Goal: Task Accomplishment & Management: Manage account settings

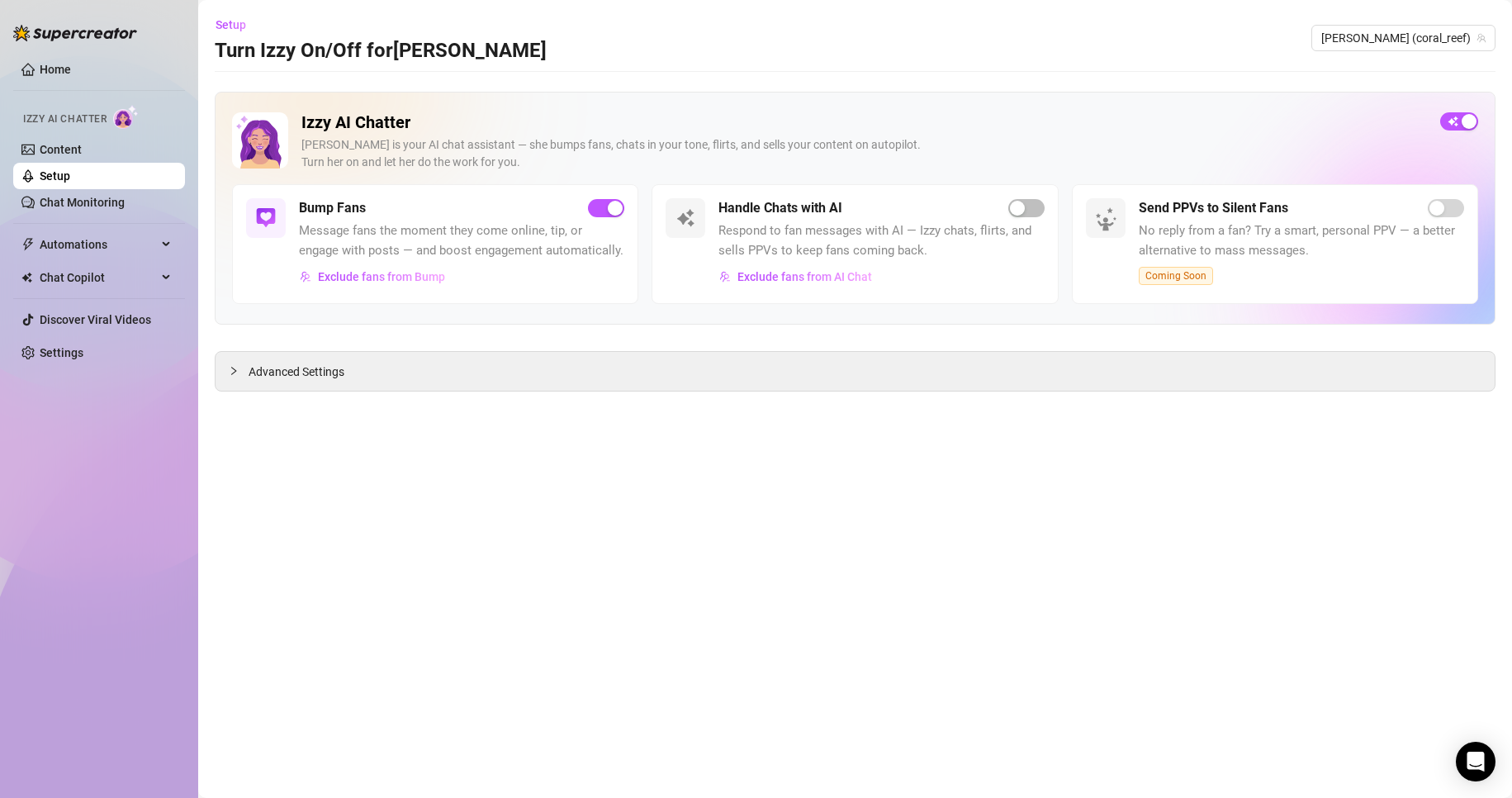
click at [84, 359] on link "Settings" at bounding box center [62, 352] width 44 height 13
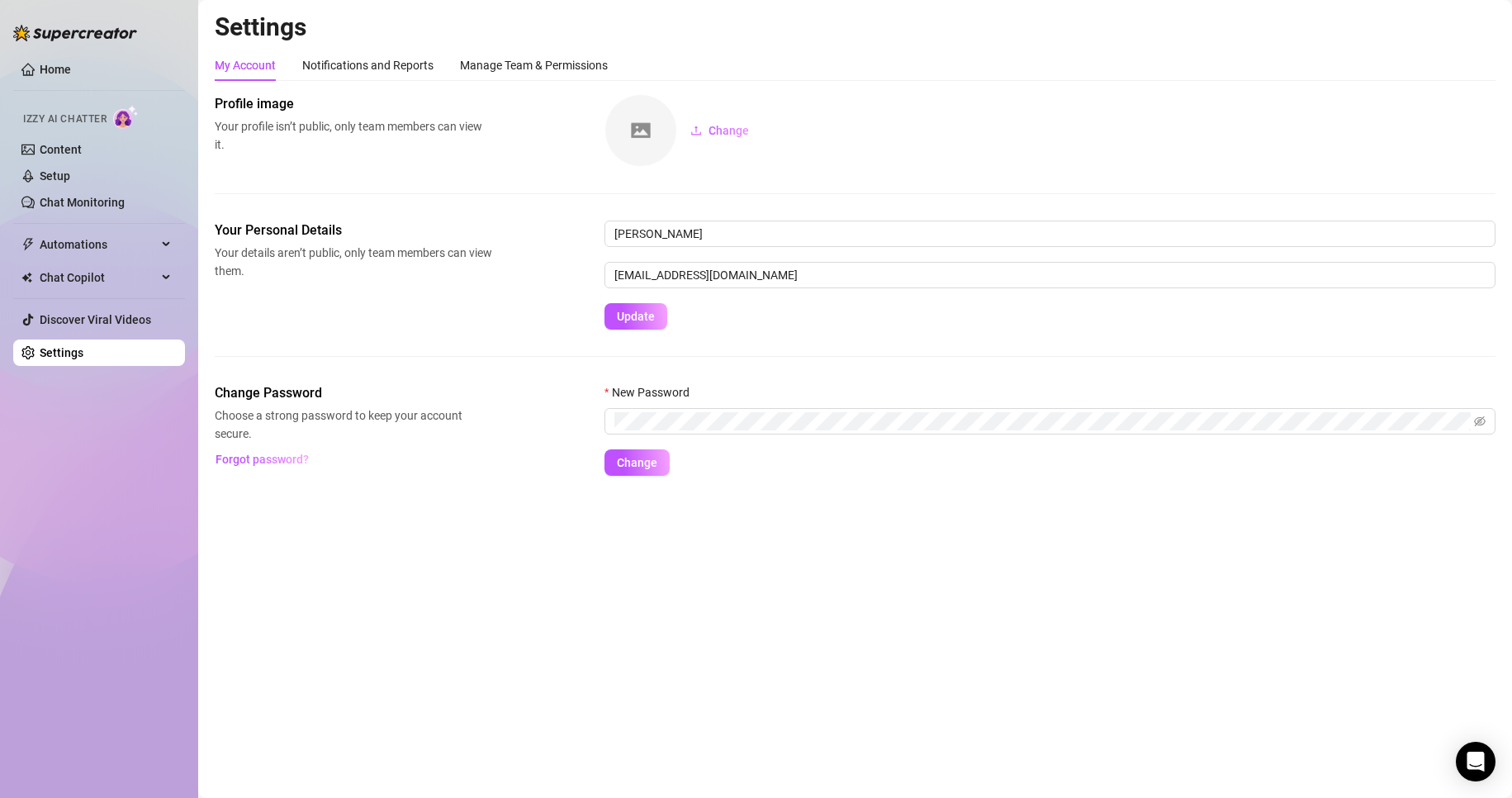
click at [804, 609] on main "Settings My Account Notifications and Reports Manage Team & Permissions Profile…" at bounding box center [855, 399] width 1314 height 798
click at [518, 74] on div "Manage Team & Permissions" at bounding box center [534, 65] width 148 height 31
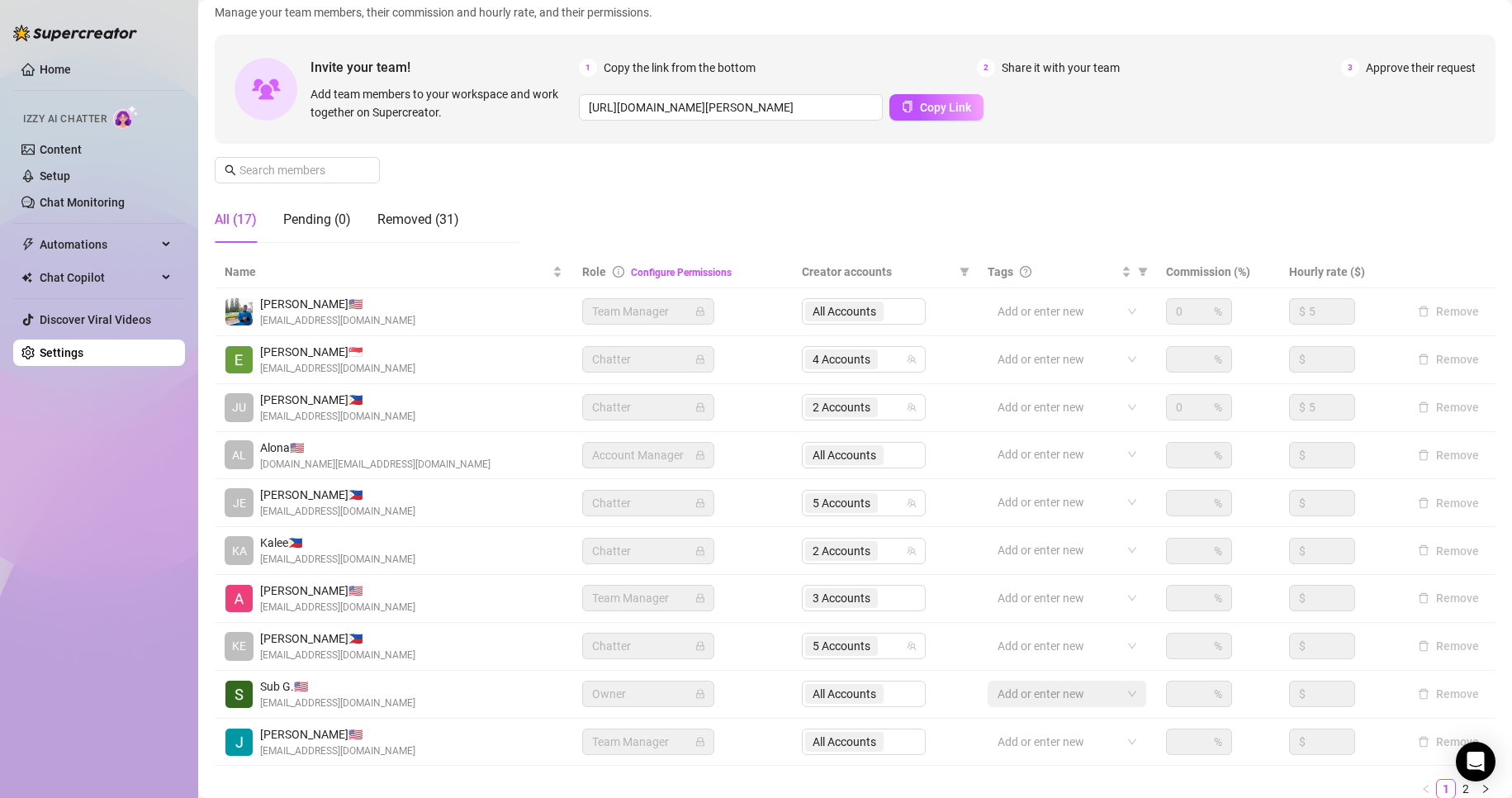
scroll to position [198, 0]
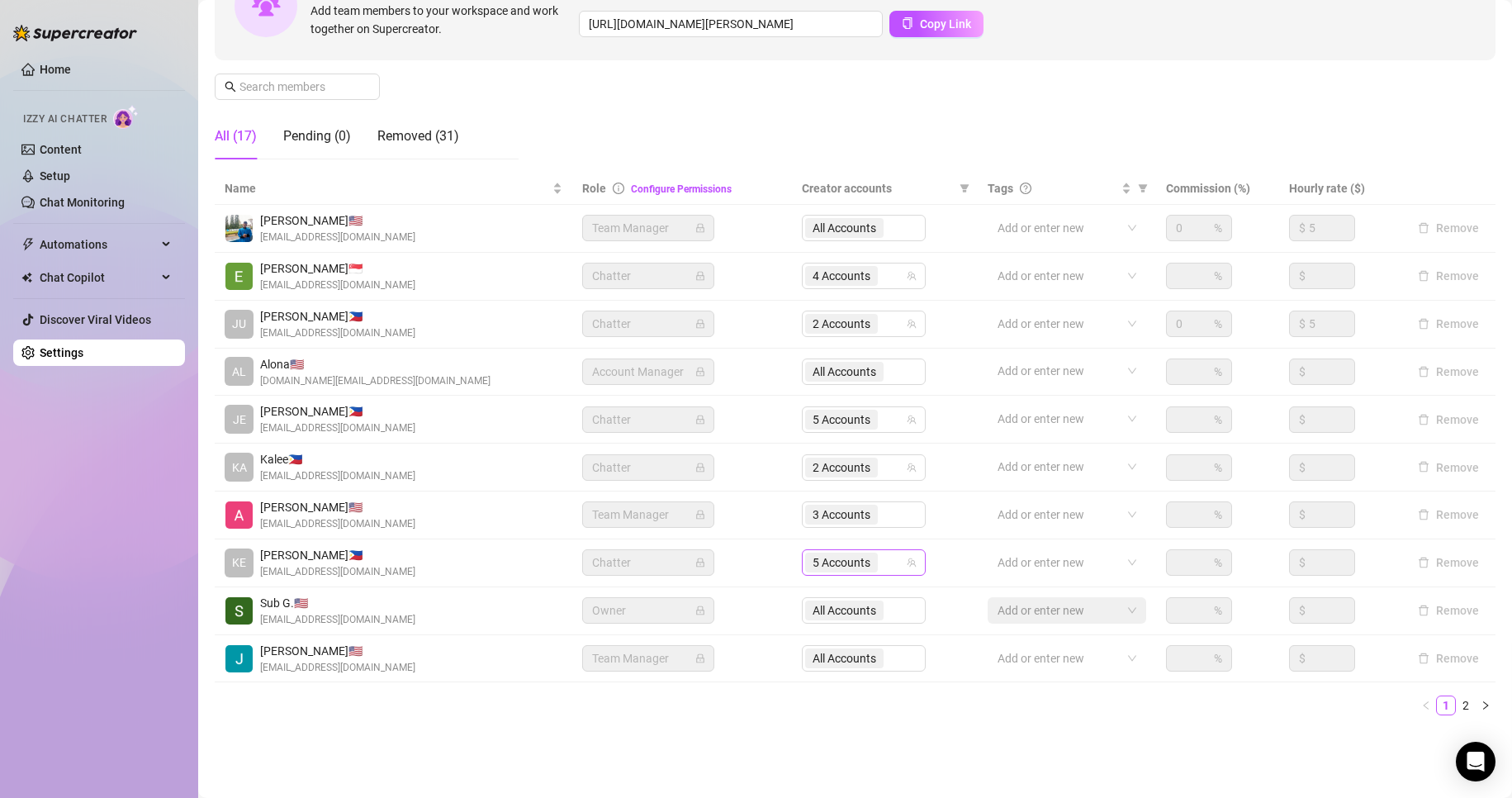
click at [822, 560] on span "5 Accounts" at bounding box center [841, 561] width 58 height 18
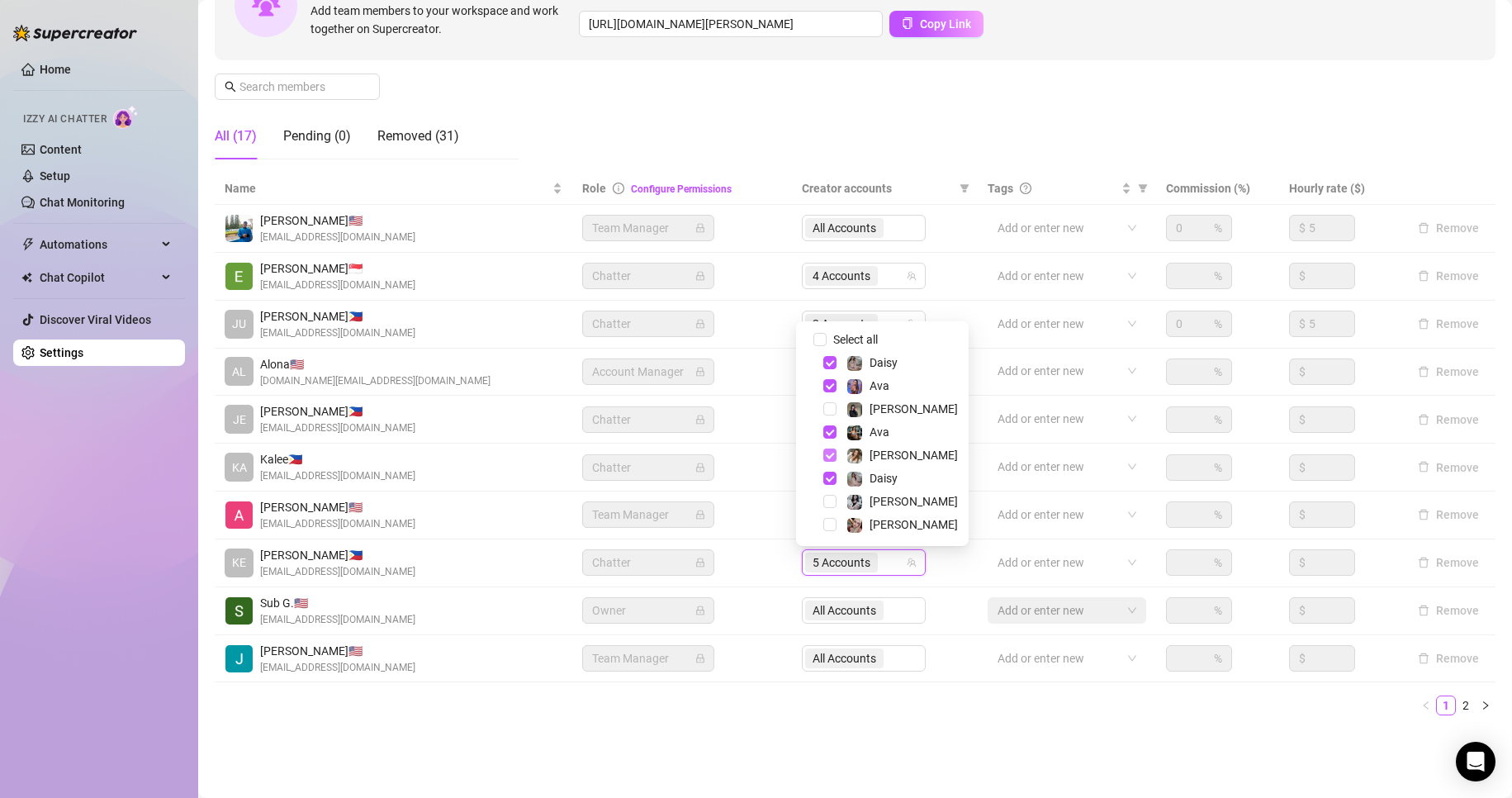
click at [827, 453] on span "Select tree node" at bounding box center [830, 455] width 13 height 13
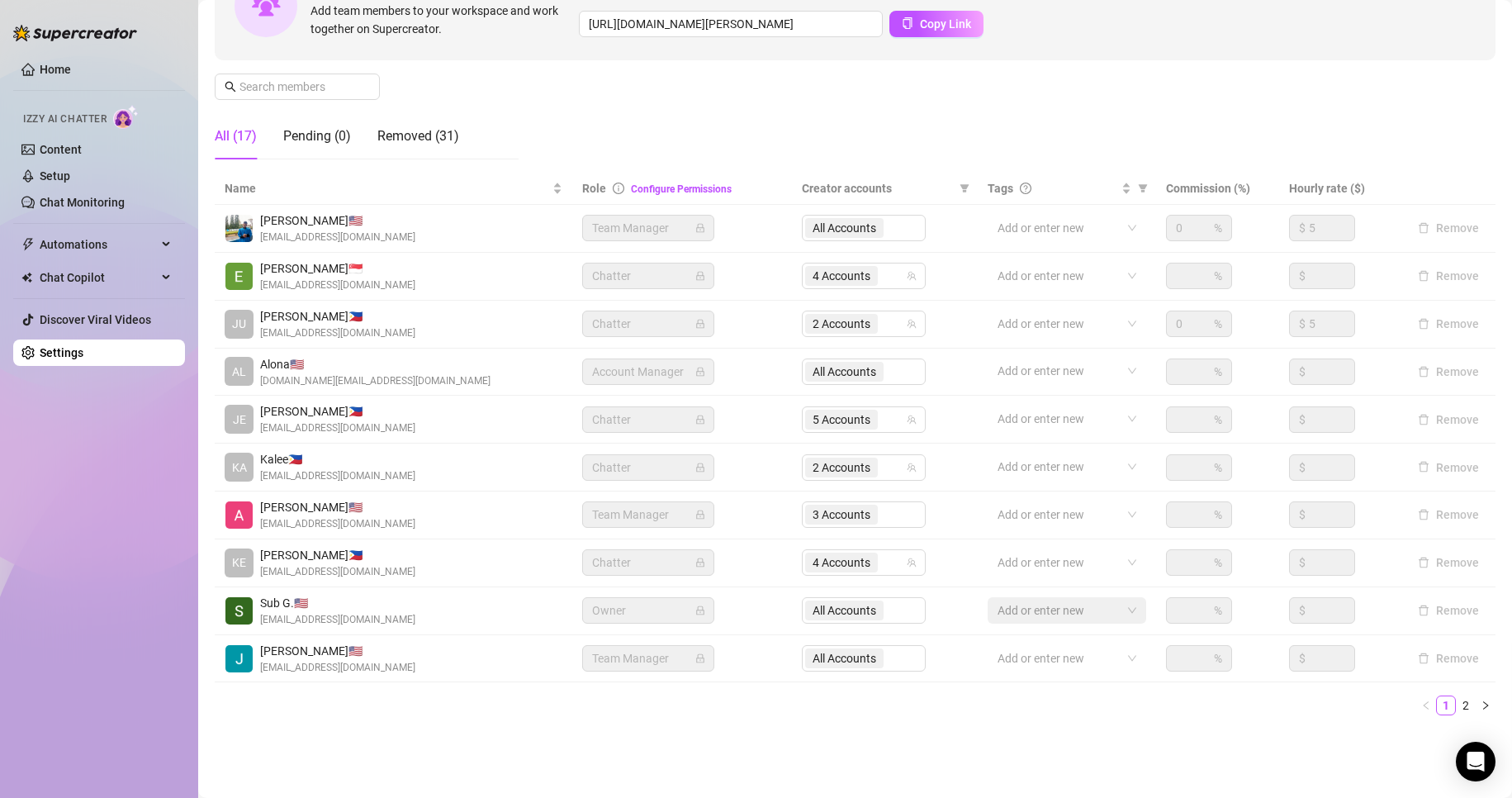
click at [795, 711] on ul "1 2" at bounding box center [855, 705] width 1280 height 20
click at [1456, 706] on link "2" at bounding box center [1465, 705] width 18 height 18
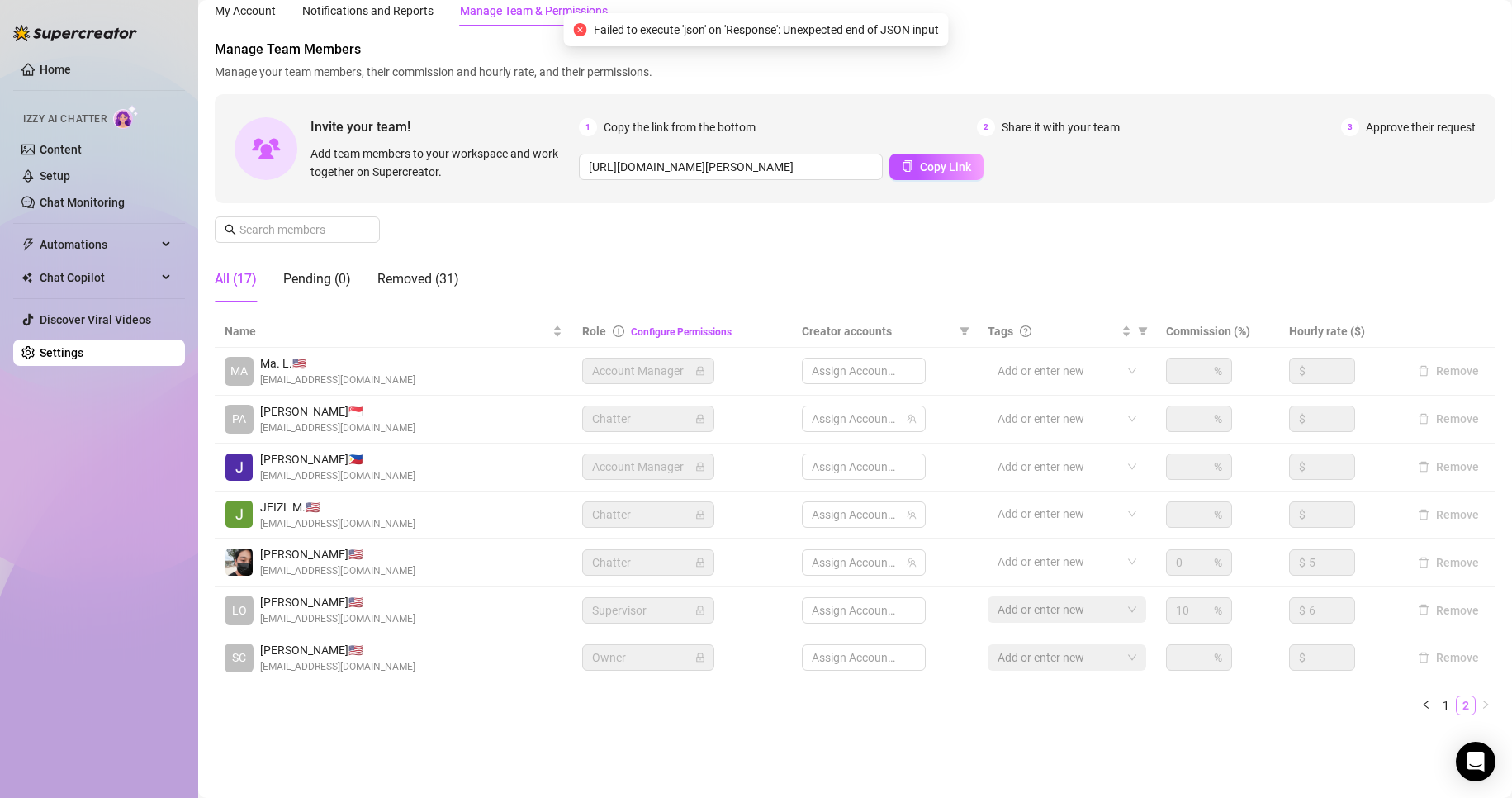
scroll to position [54, 0]
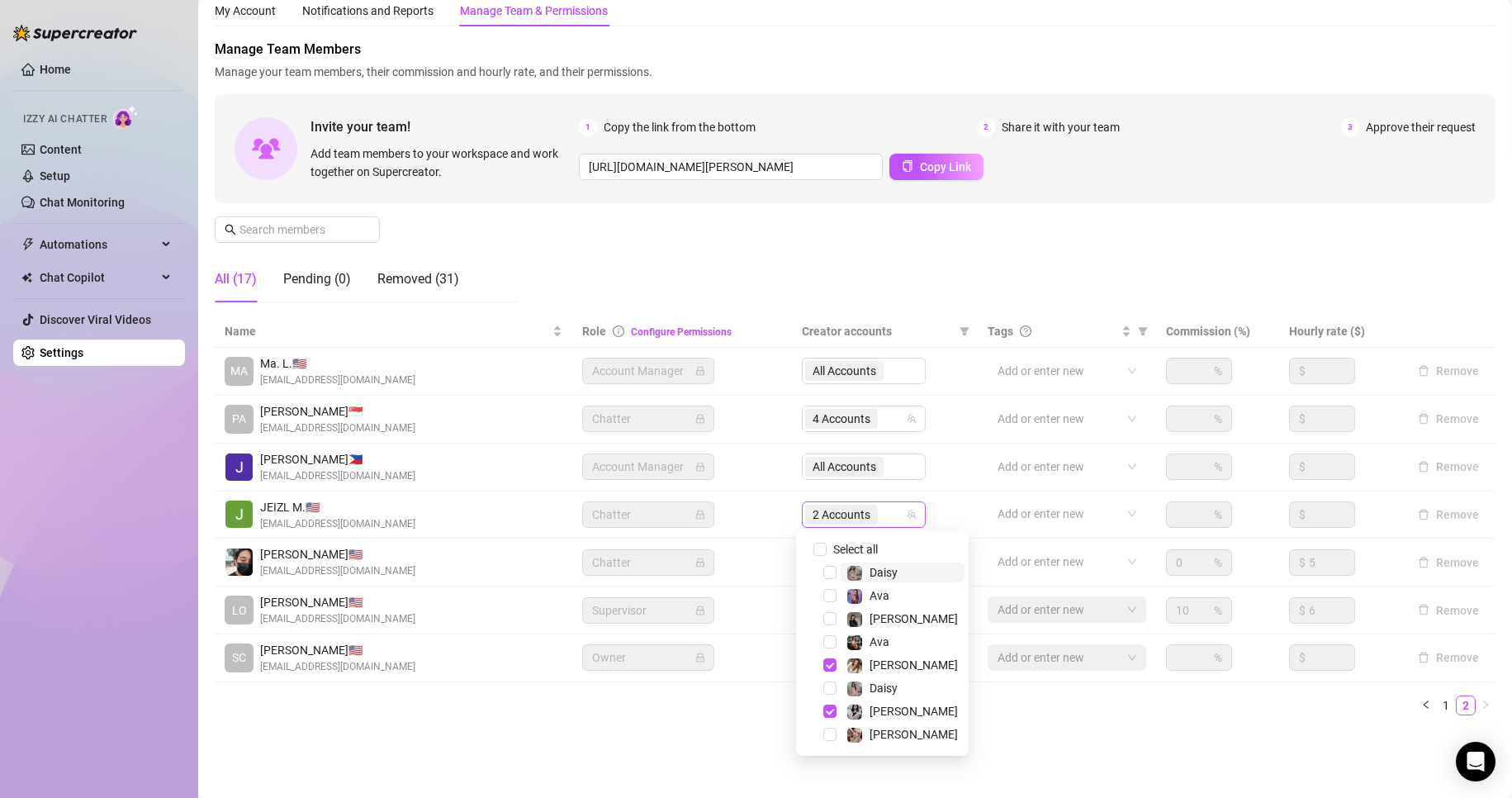
click at [827, 511] on span "2 Accounts" at bounding box center [841, 514] width 58 height 18
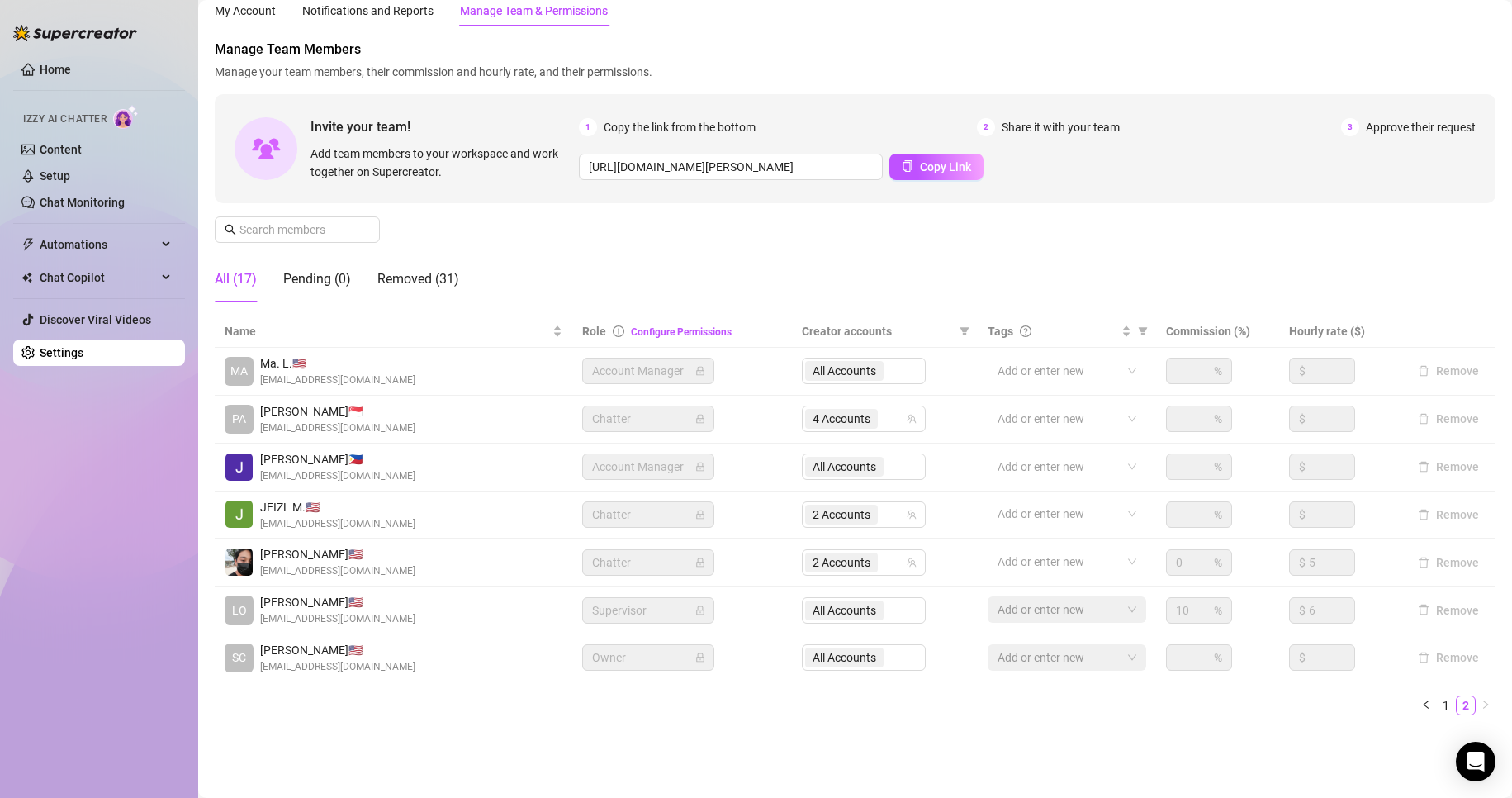
click at [702, 724] on div "Name Role Configure Permissions Creator accounts Tags Commission (%) Hourly rat…" at bounding box center [855, 522] width 1280 height 413
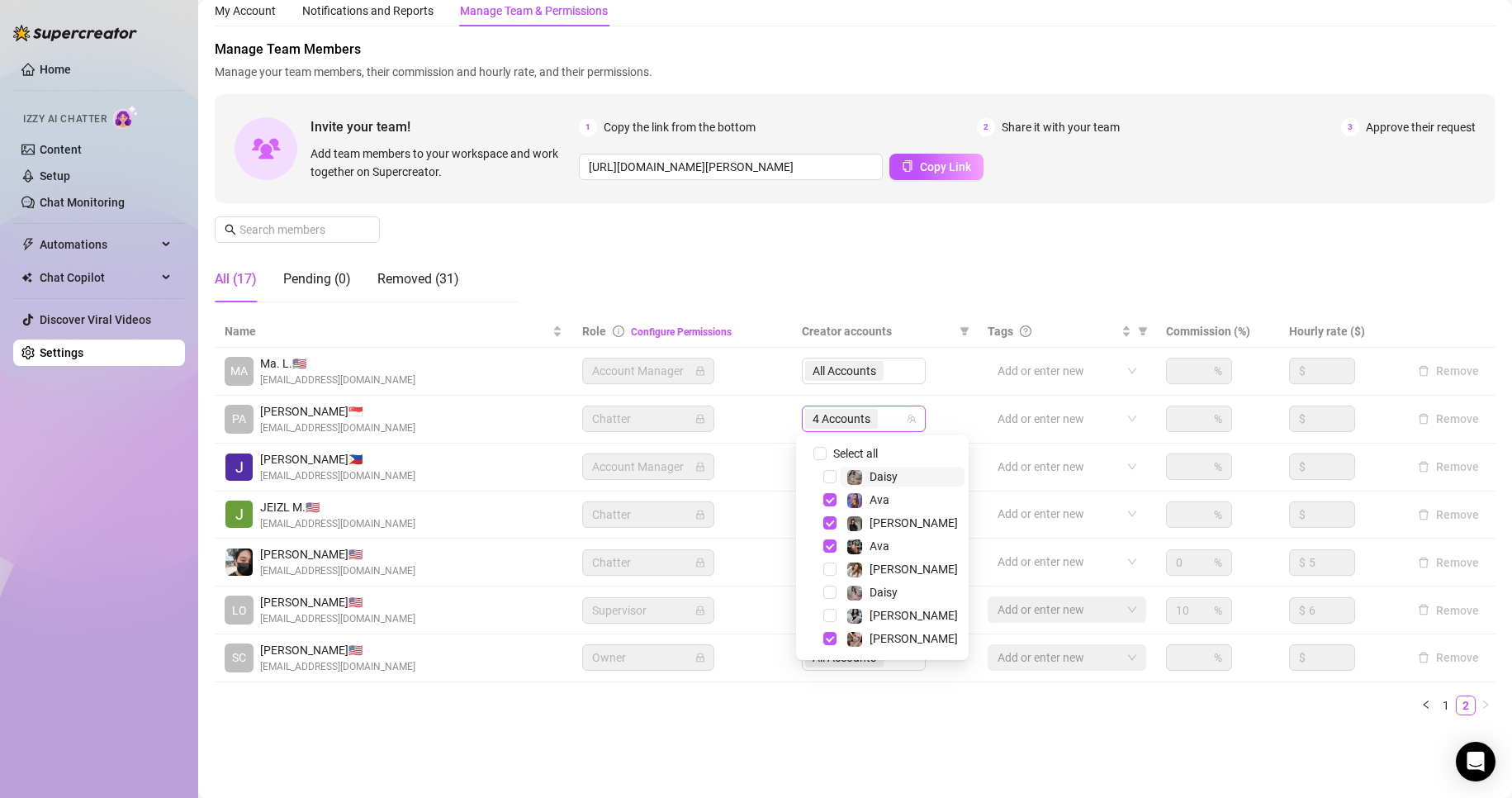
click at [844, 417] on span "4 Accounts" at bounding box center [841, 418] width 58 height 18
click at [614, 741] on div "Settings My Account Notifications and Reports Manage Team & Permissions Profile…" at bounding box center [855, 352] width 1280 height 791
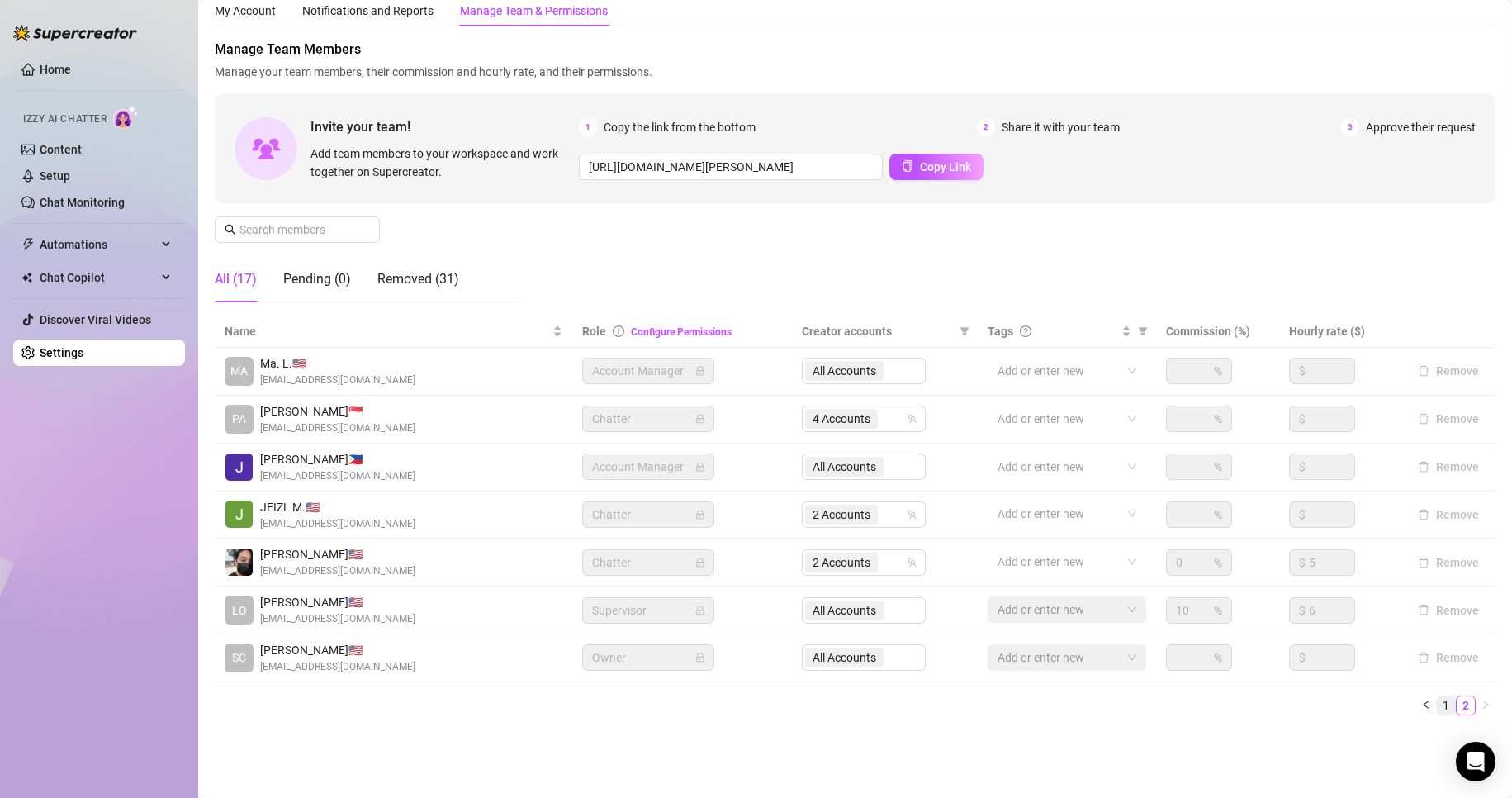
click at [1437, 711] on link "1" at bounding box center [1446, 705] width 18 height 18
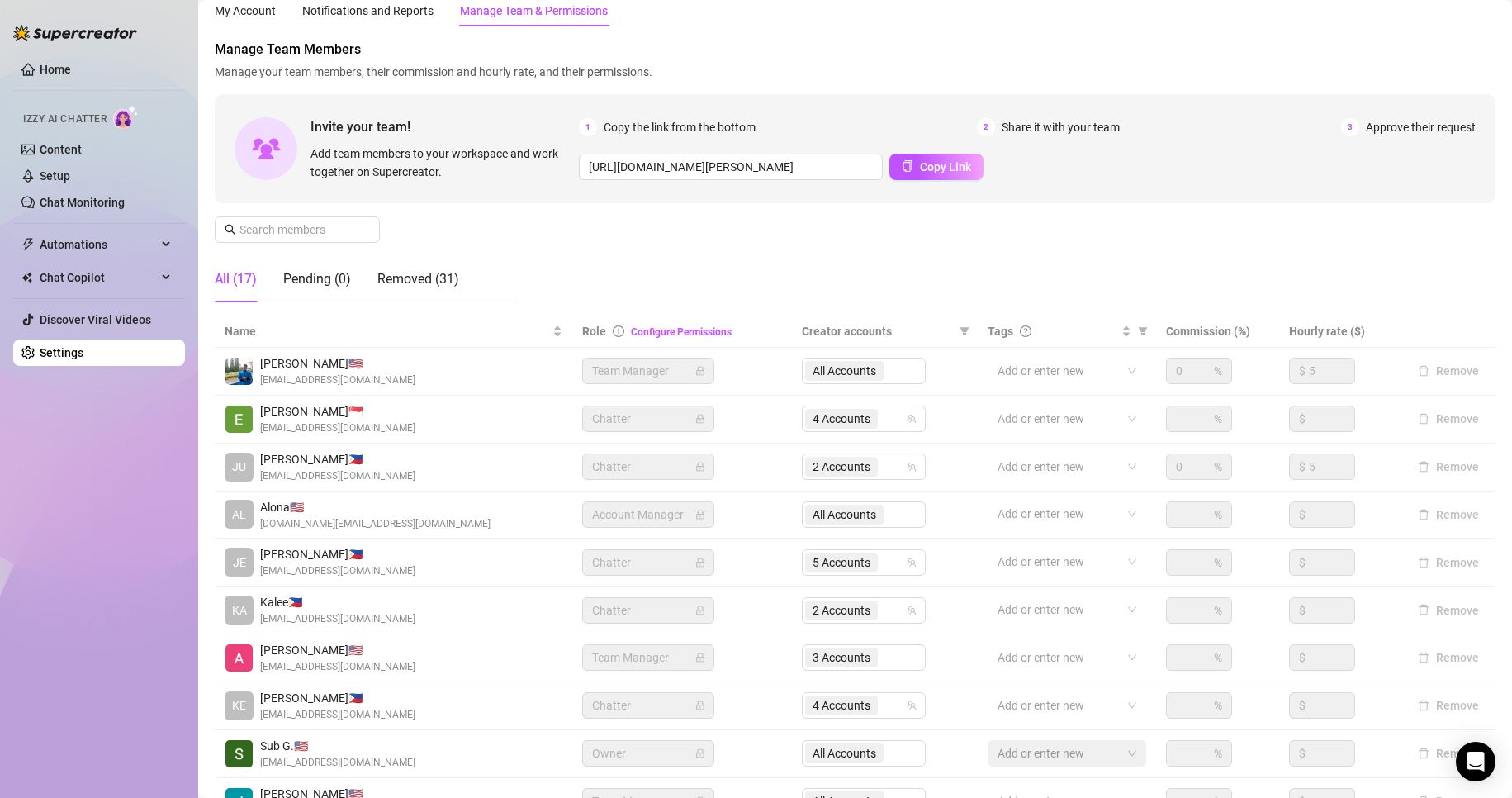
scroll to position [198, 0]
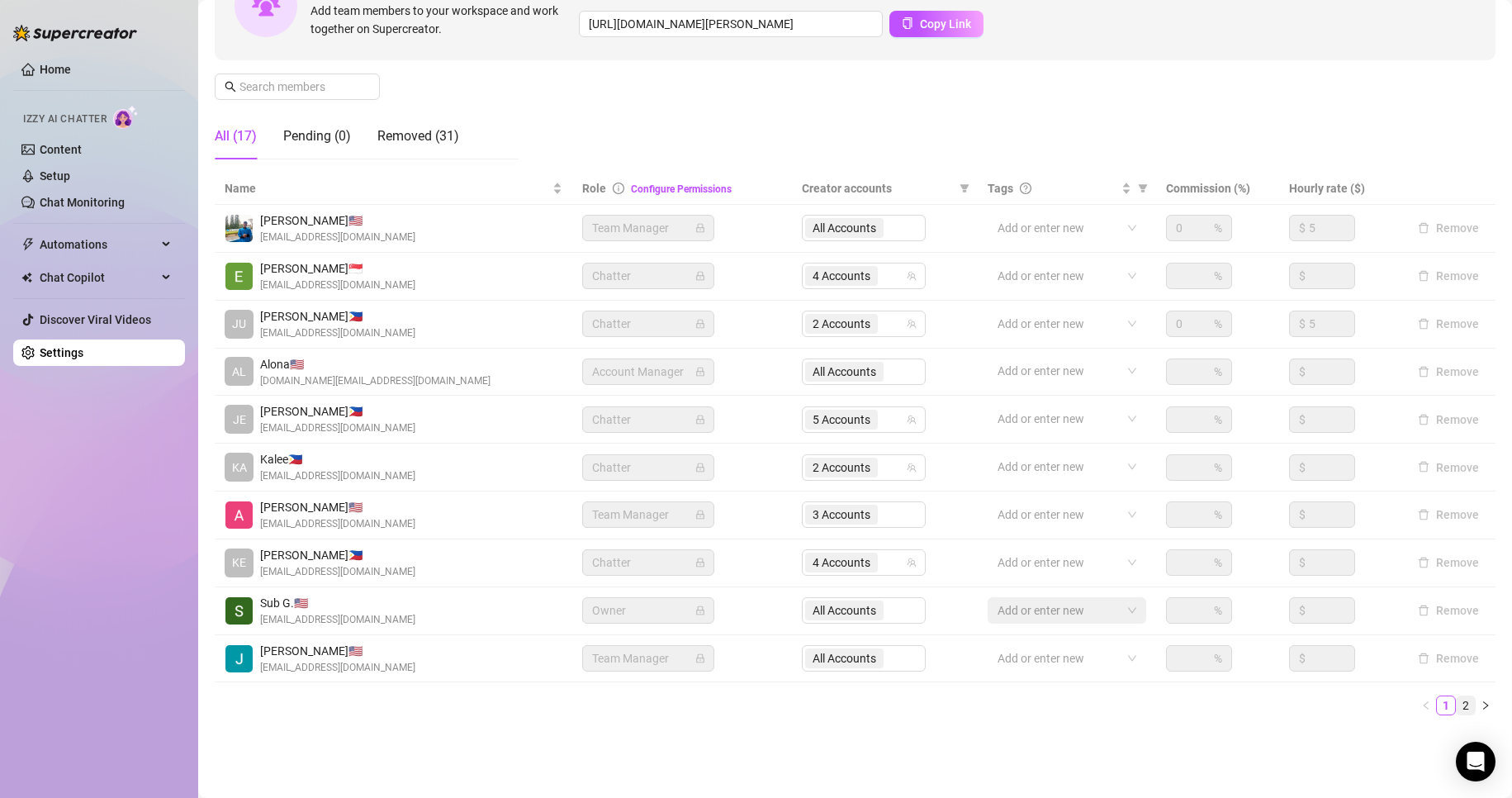
click at [1456, 699] on link "2" at bounding box center [1465, 705] width 18 height 18
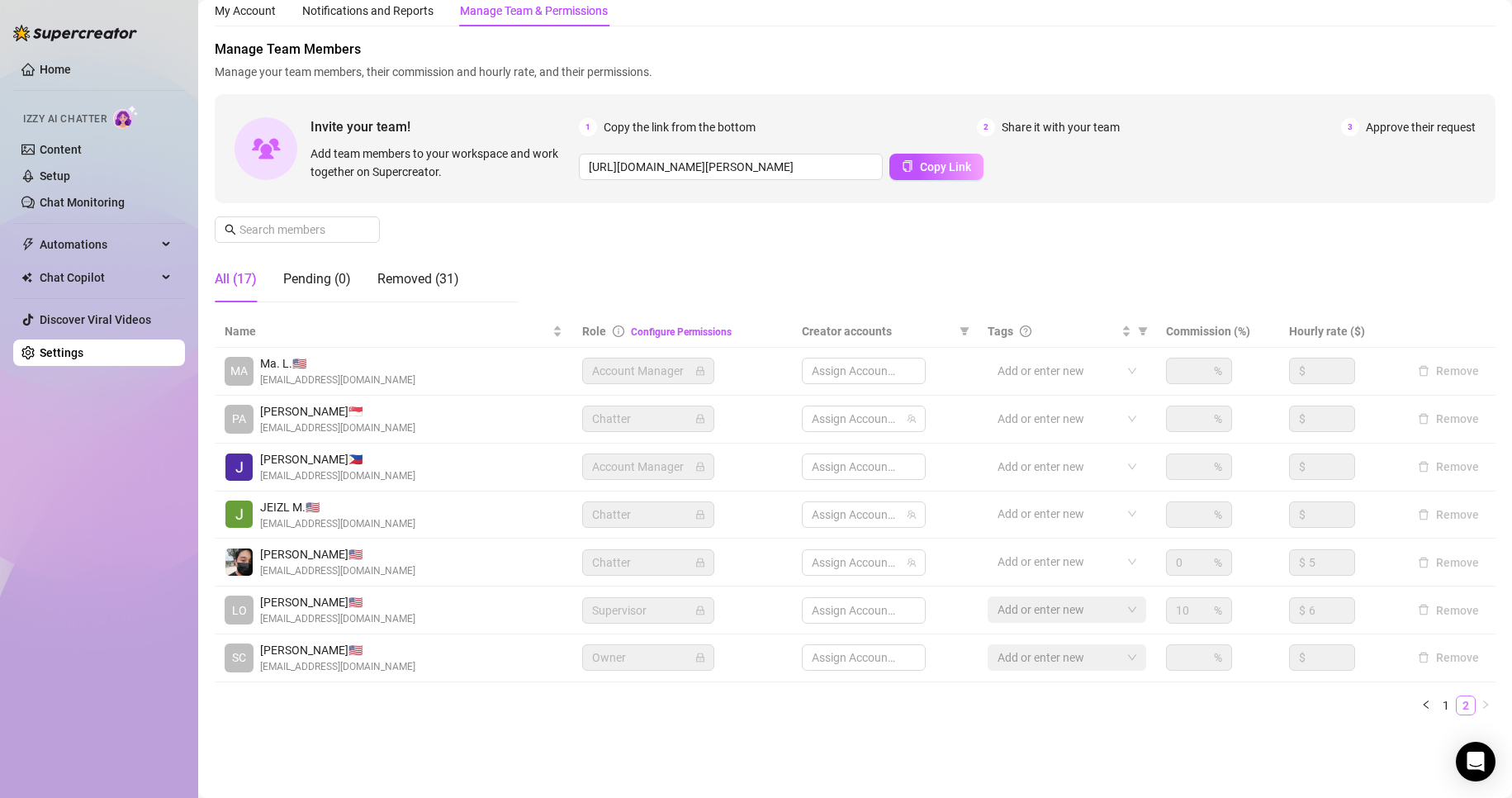
scroll to position [54, 0]
click at [855, 418] on span "4 Accounts" at bounding box center [841, 418] width 58 height 18
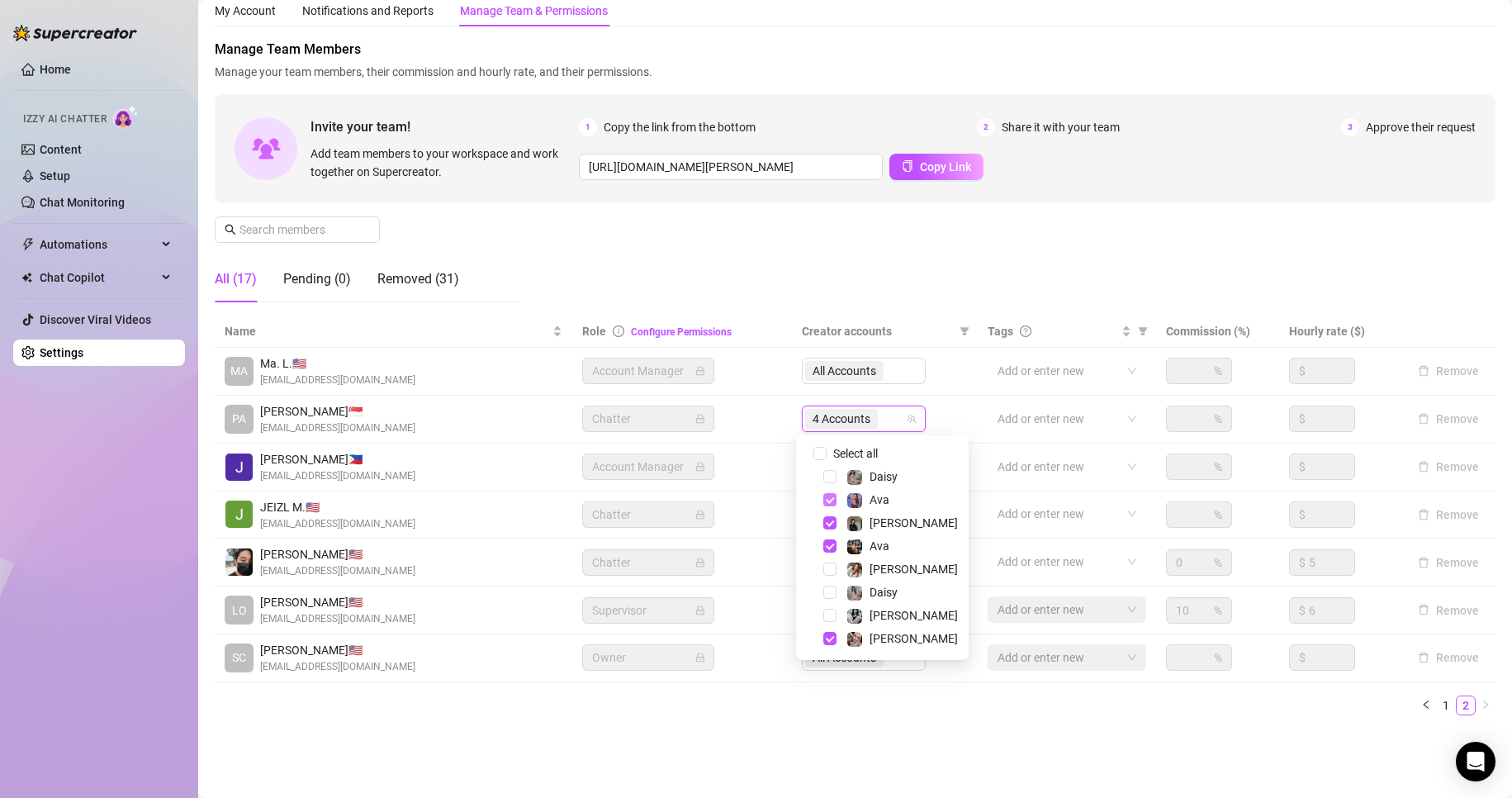
click at [826, 504] on span "Select tree node" at bounding box center [830, 500] width 13 height 13
click at [828, 547] on span "Select tree node" at bounding box center [830, 546] width 13 height 13
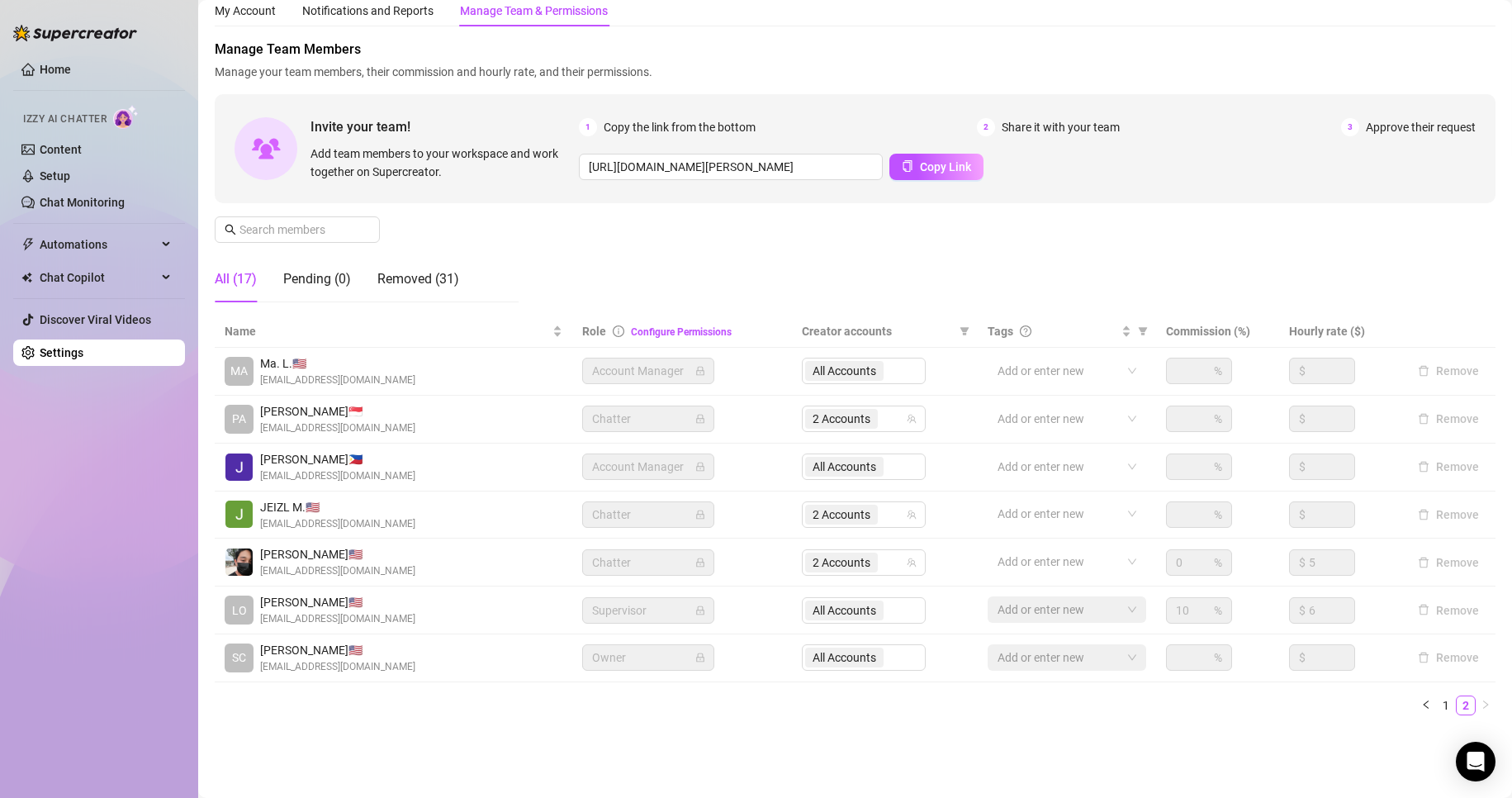
click at [691, 735] on div "Settings My Account Notifications and Reports Manage Team & Permissions Profile…" at bounding box center [855, 352] width 1280 height 791
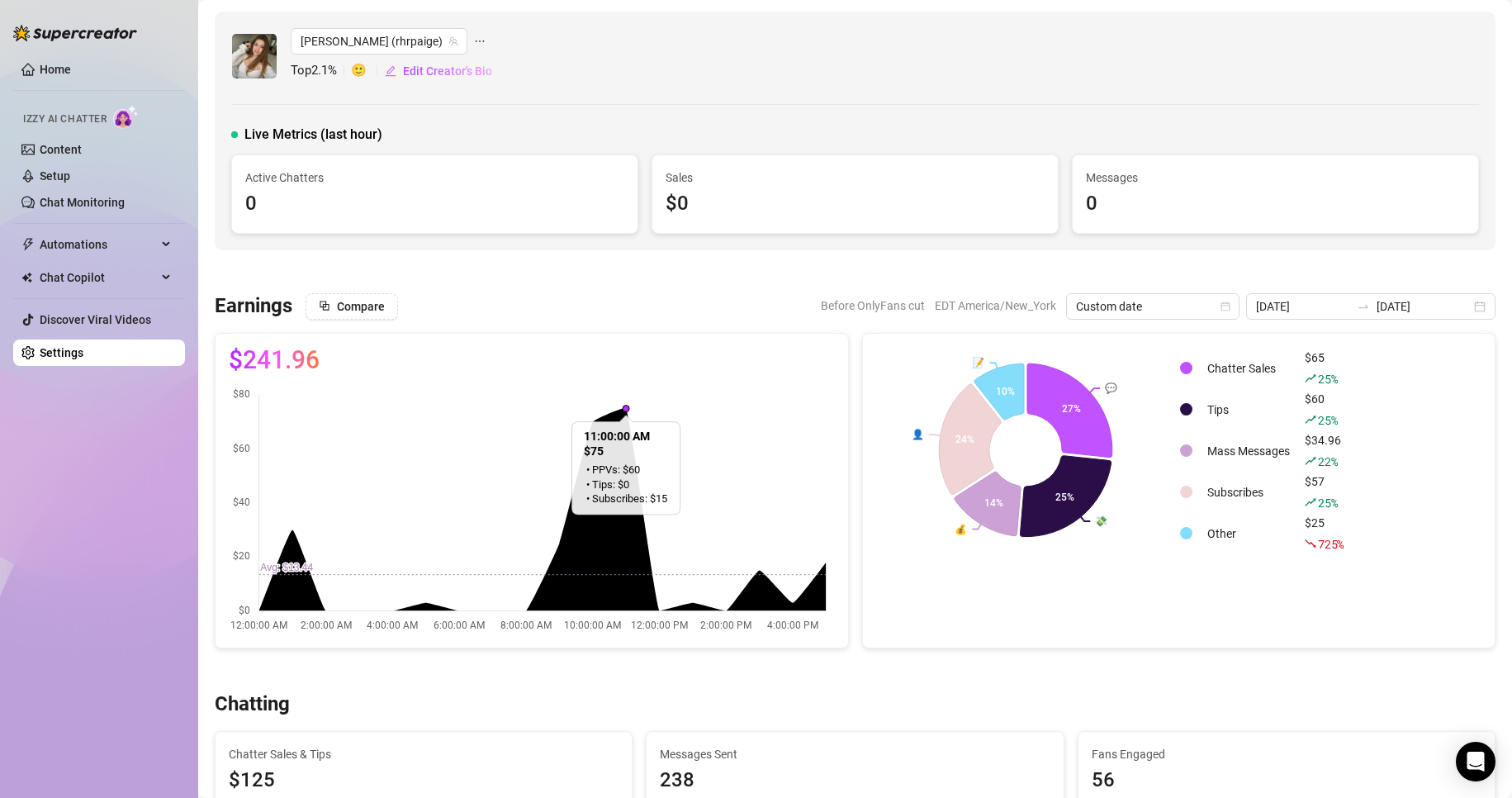
click at [60, 346] on link "Settings" at bounding box center [62, 352] width 44 height 13
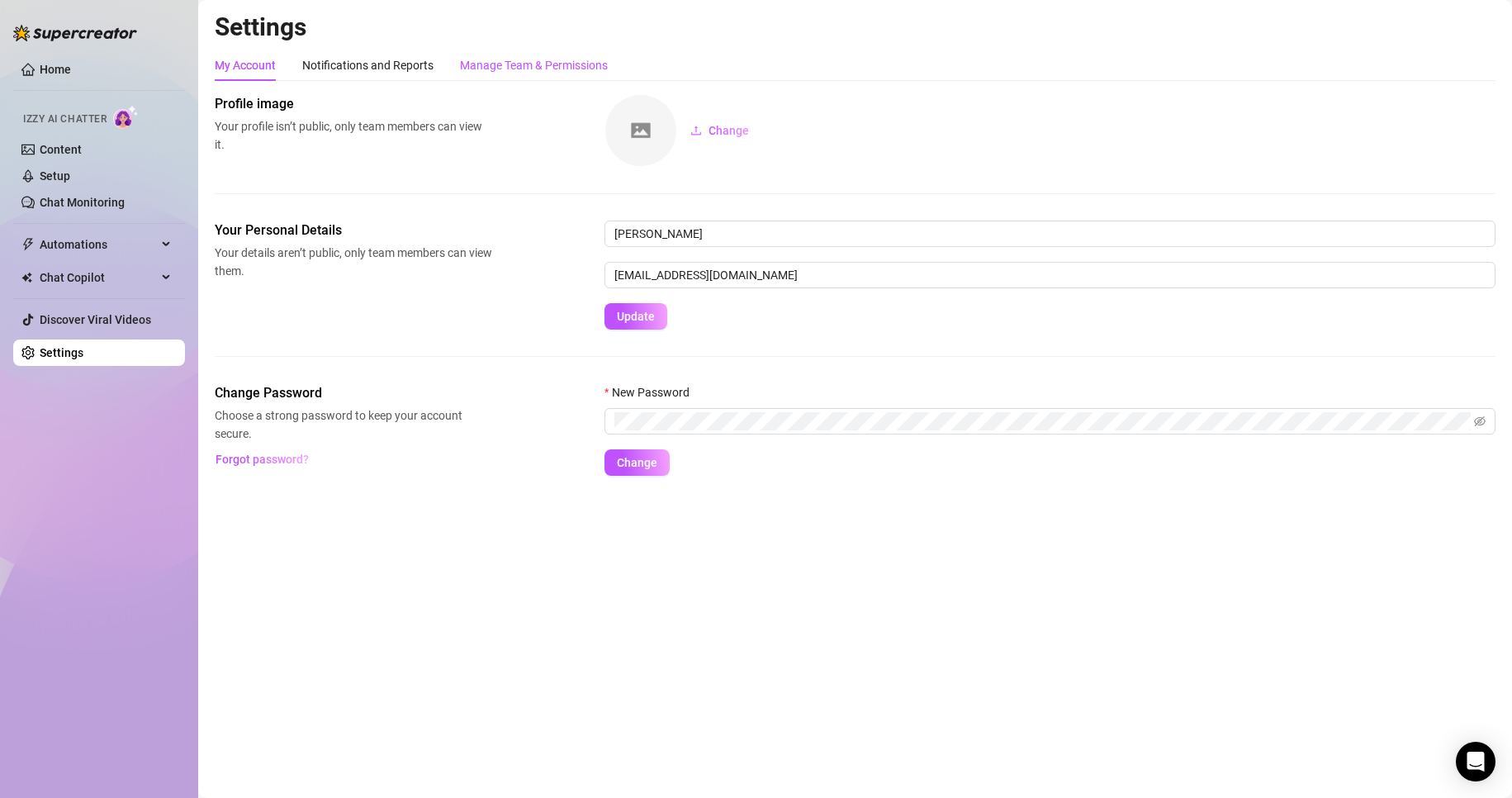
click at [559, 69] on div "Manage Team & Permissions" at bounding box center [534, 65] width 148 height 18
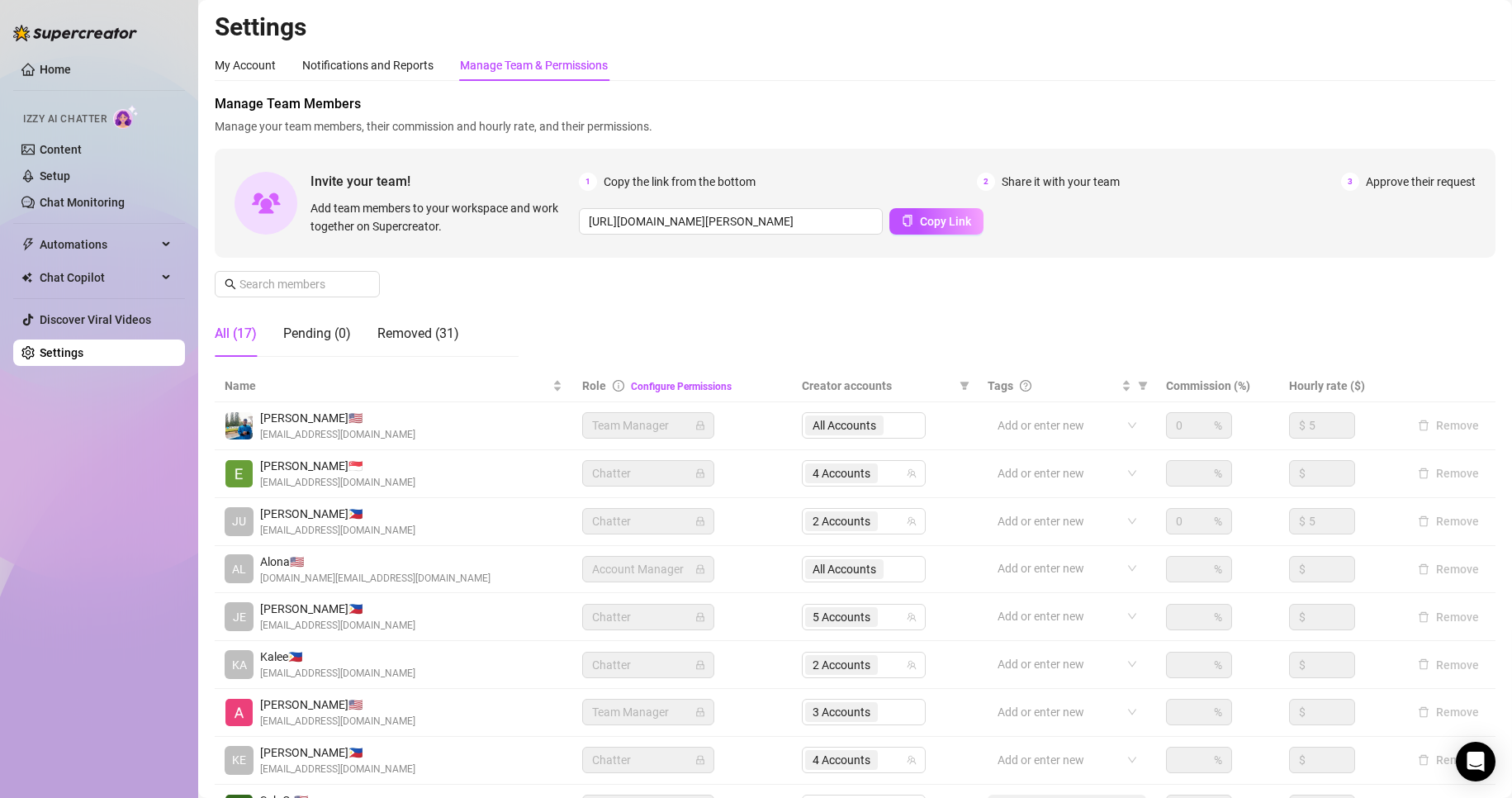
scroll to position [198, 0]
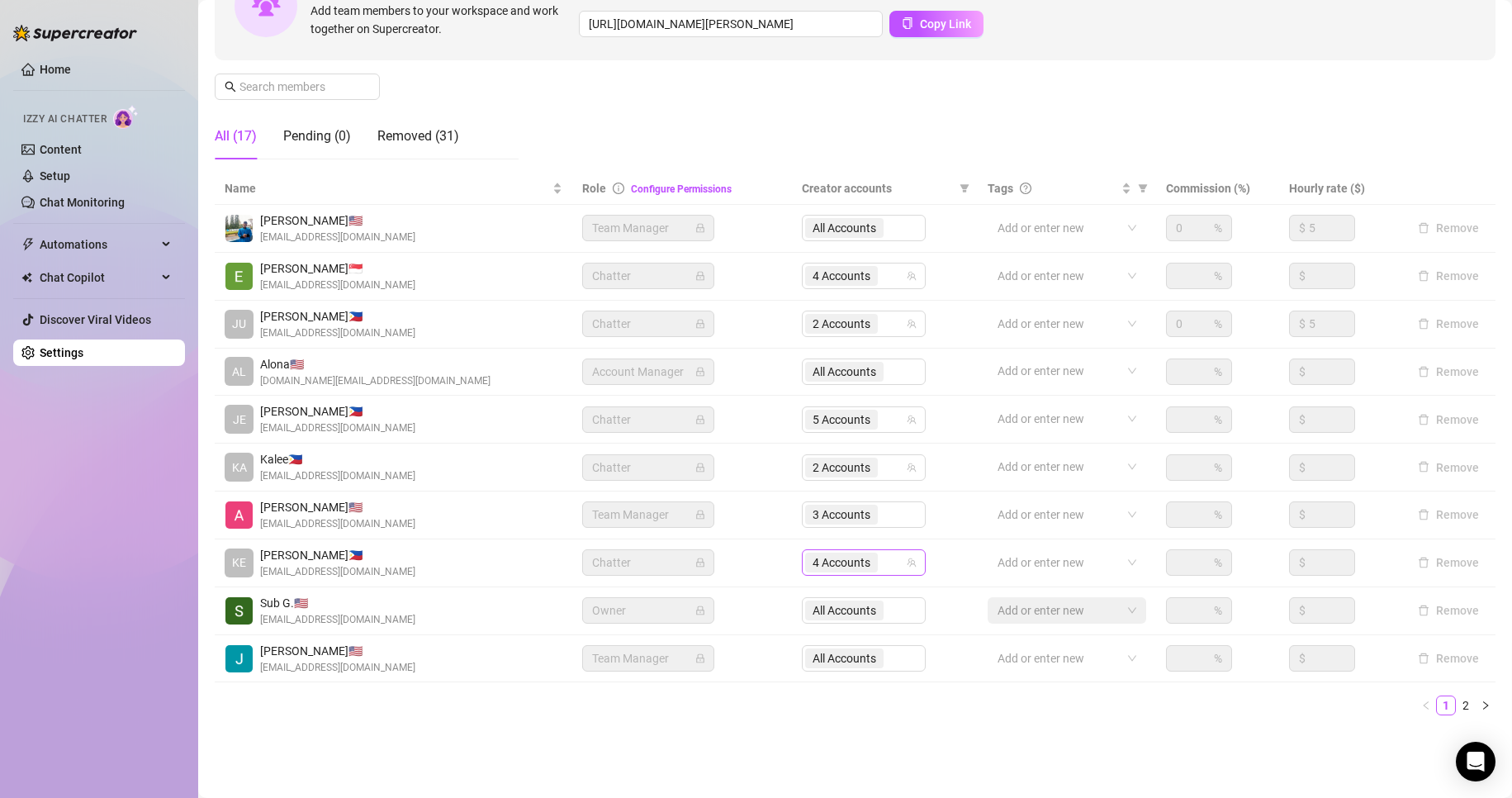
click at [856, 556] on span "4 Accounts" at bounding box center [841, 561] width 58 height 18
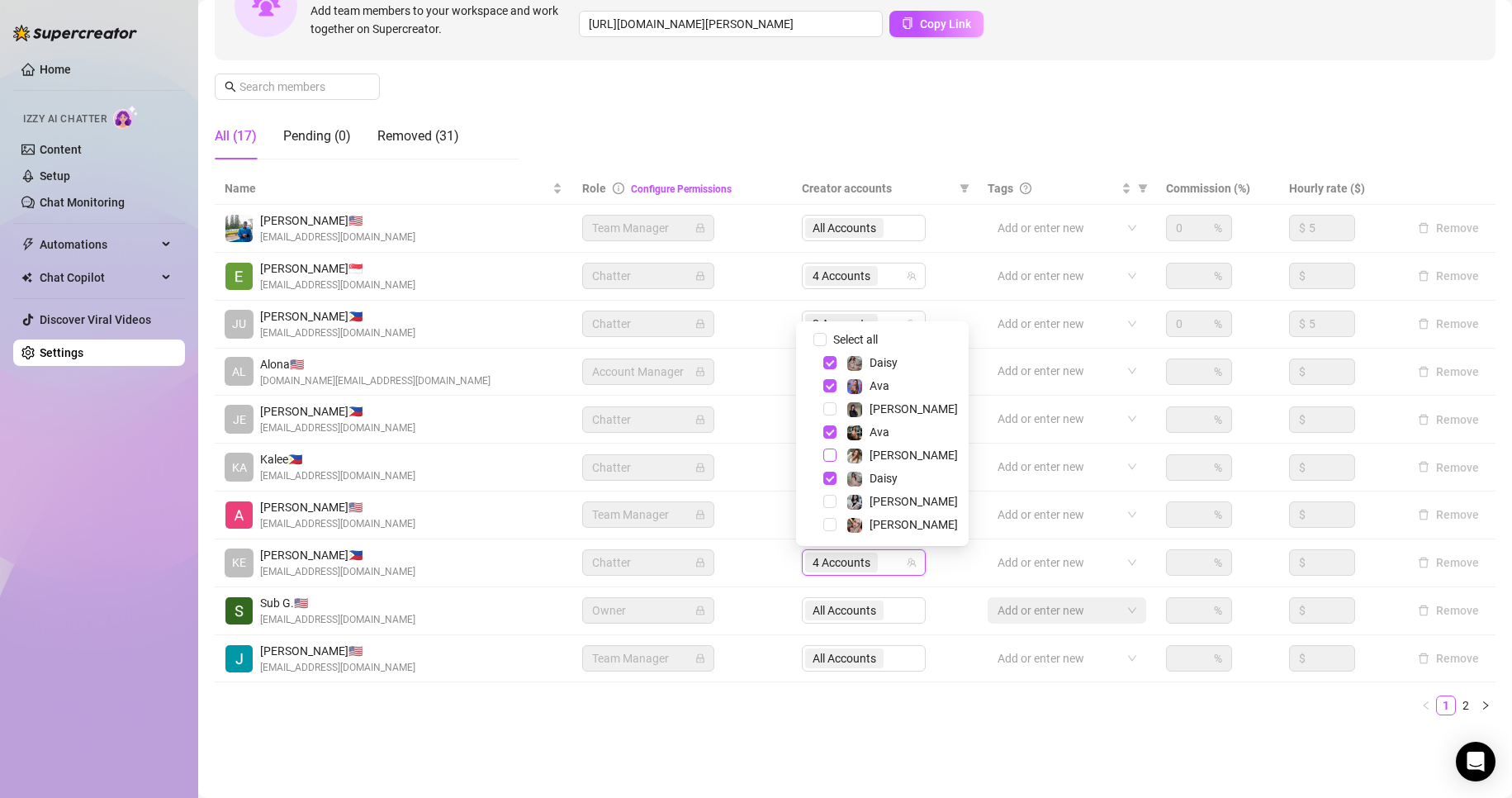
click at [824, 448] on span "Select tree node" at bounding box center [830, 455] width 13 height 13
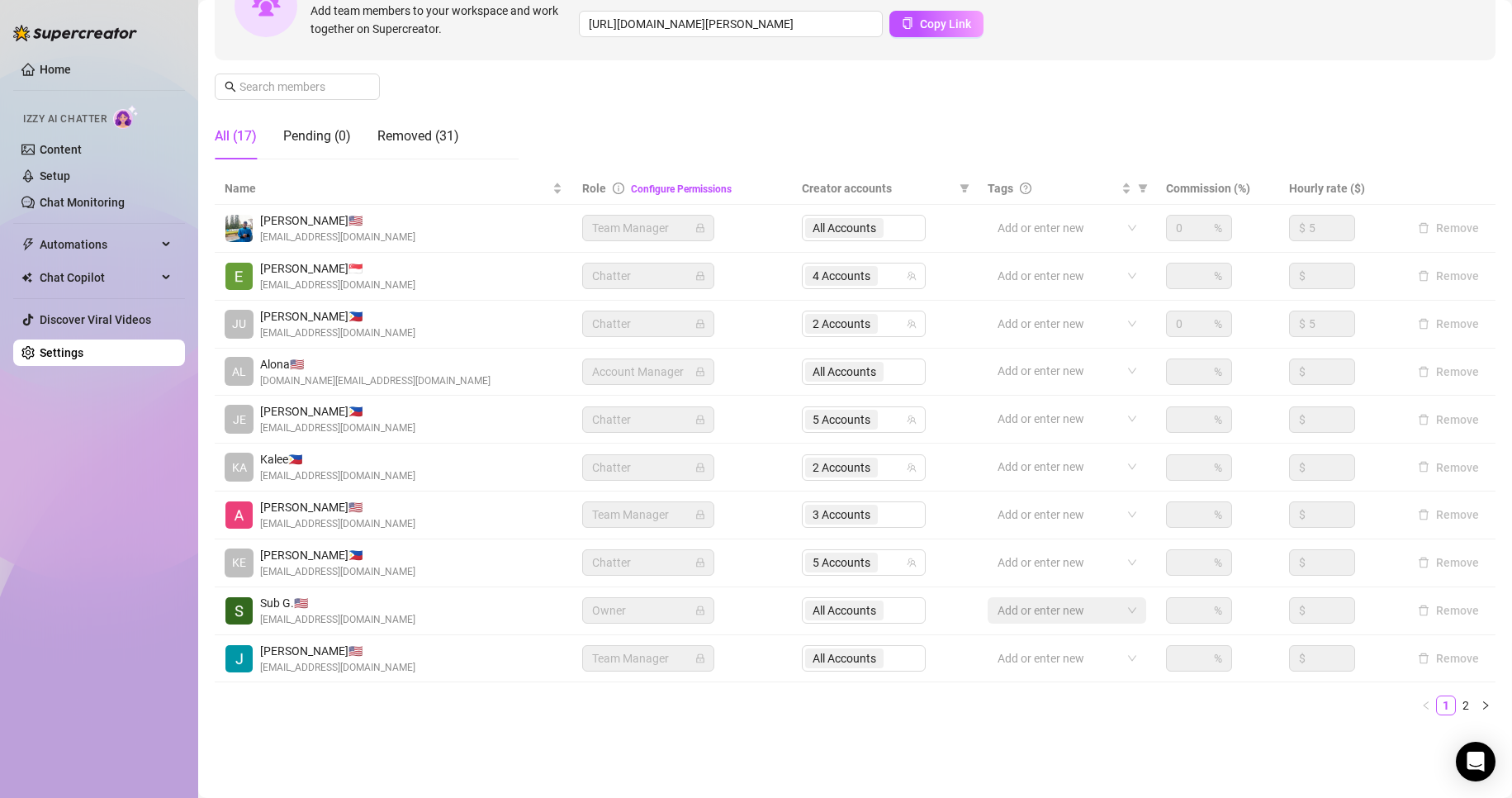
click at [1279, 767] on main "Settings My Account Notifications and Reports Manage Team & Permissions Profile…" at bounding box center [855, 300] width 1314 height 996
click at [1456, 708] on link "2" at bounding box center [1465, 705] width 18 height 18
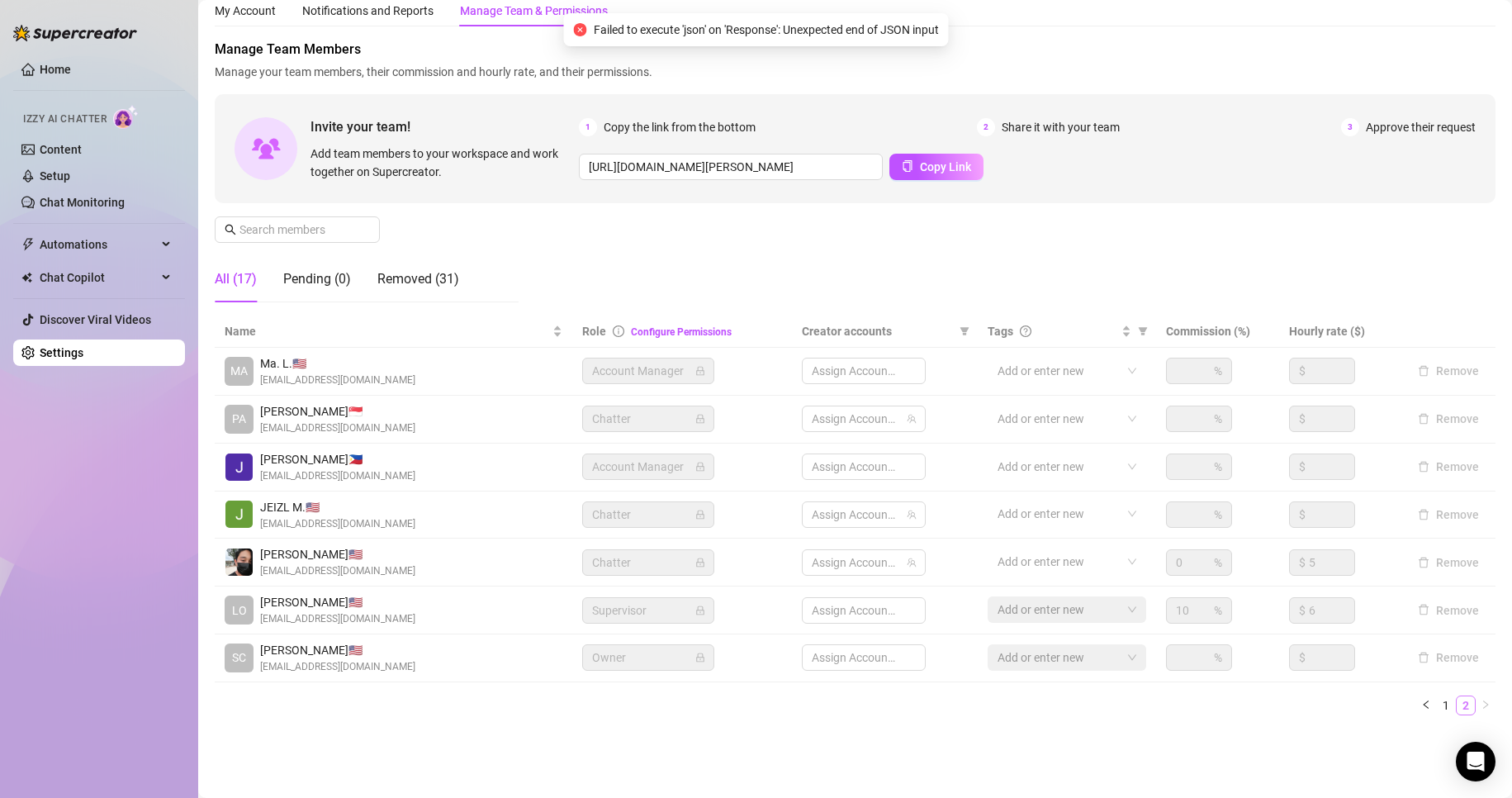
scroll to position [54, 0]
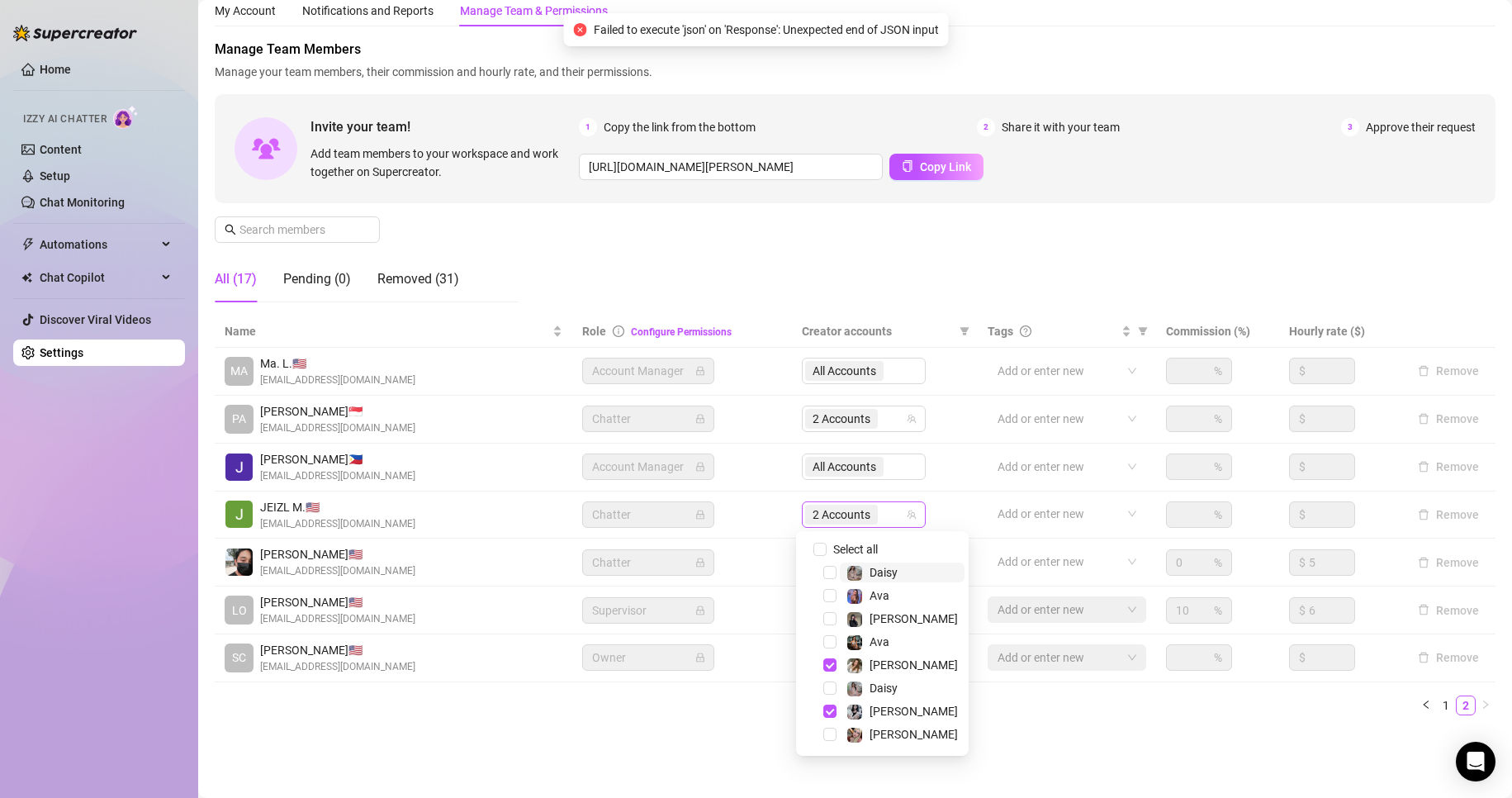
click at [843, 511] on span "2 Accounts" at bounding box center [841, 514] width 58 height 18
click at [830, 668] on span "Select tree node" at bounding box center [830, 665] width 13 height 13
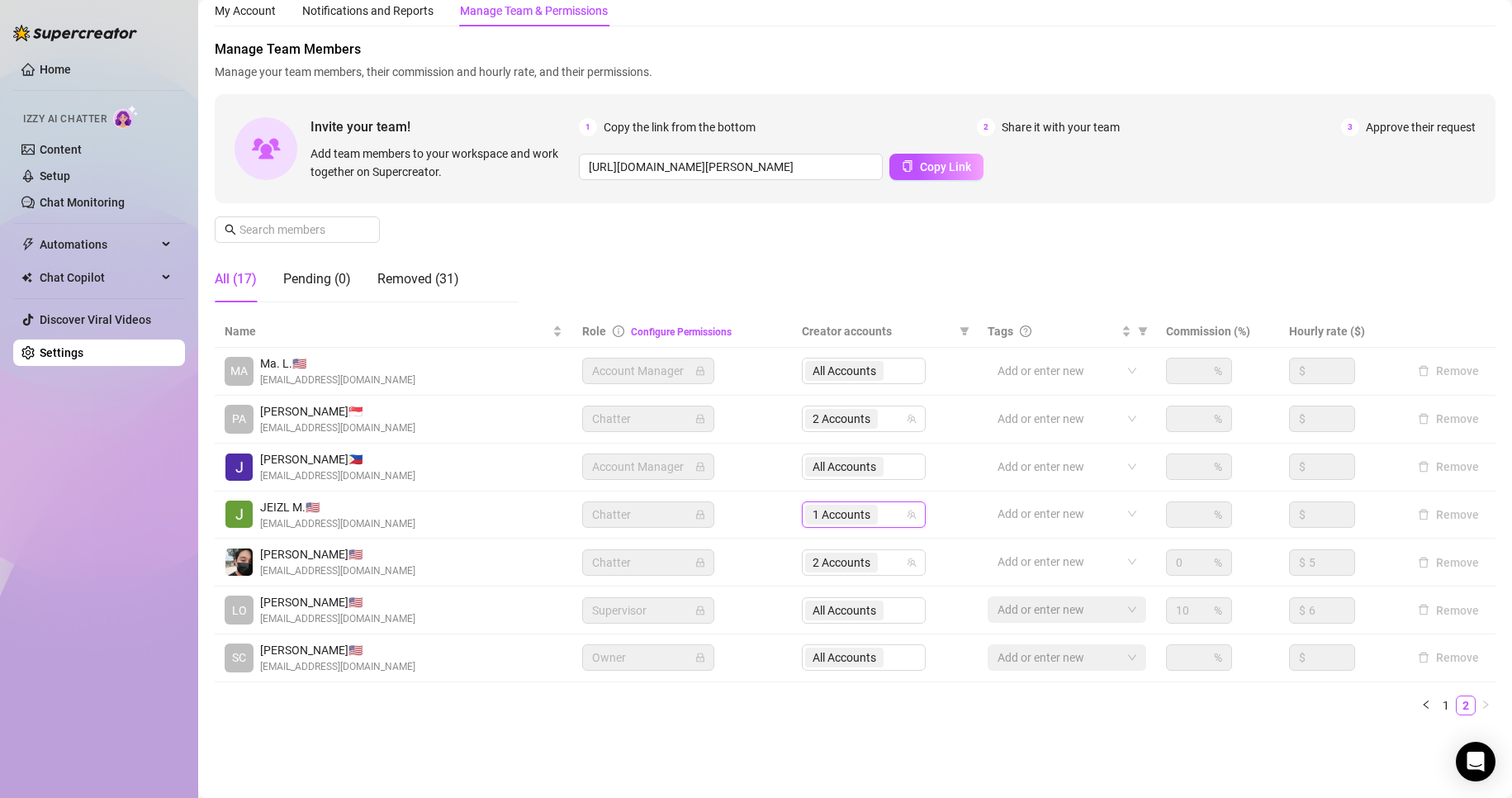
click at [683, 717] on div "Name Role Configure Permissions Creator accounts Tags Commission (%) Hourly rat…" at bounding box center [855, 522] width 1280 height 413
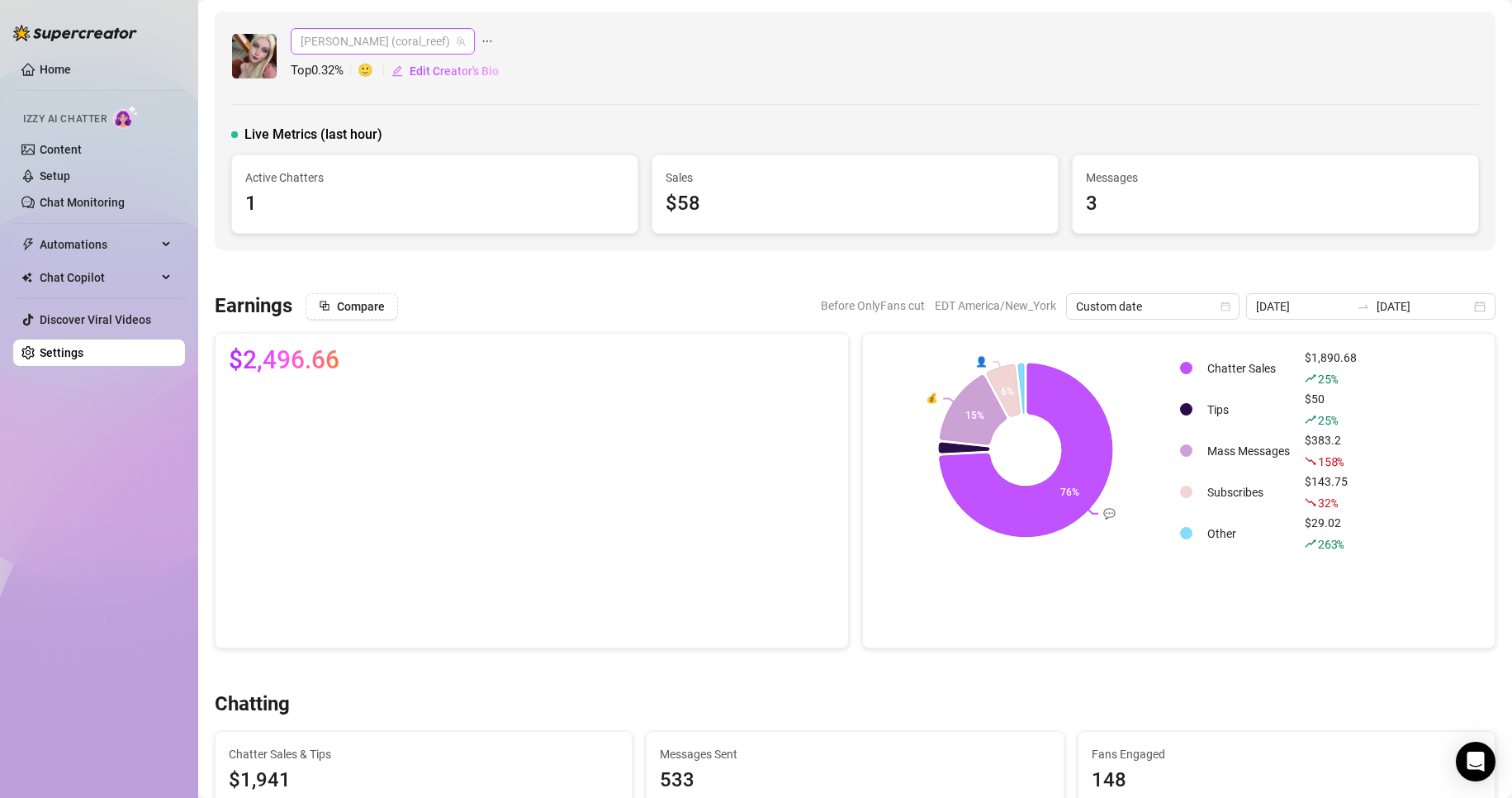
click at [371, 48] on span "[PERSON_NAME] (coral_reef)" at bounding box center [382, 41] width 164 height 25
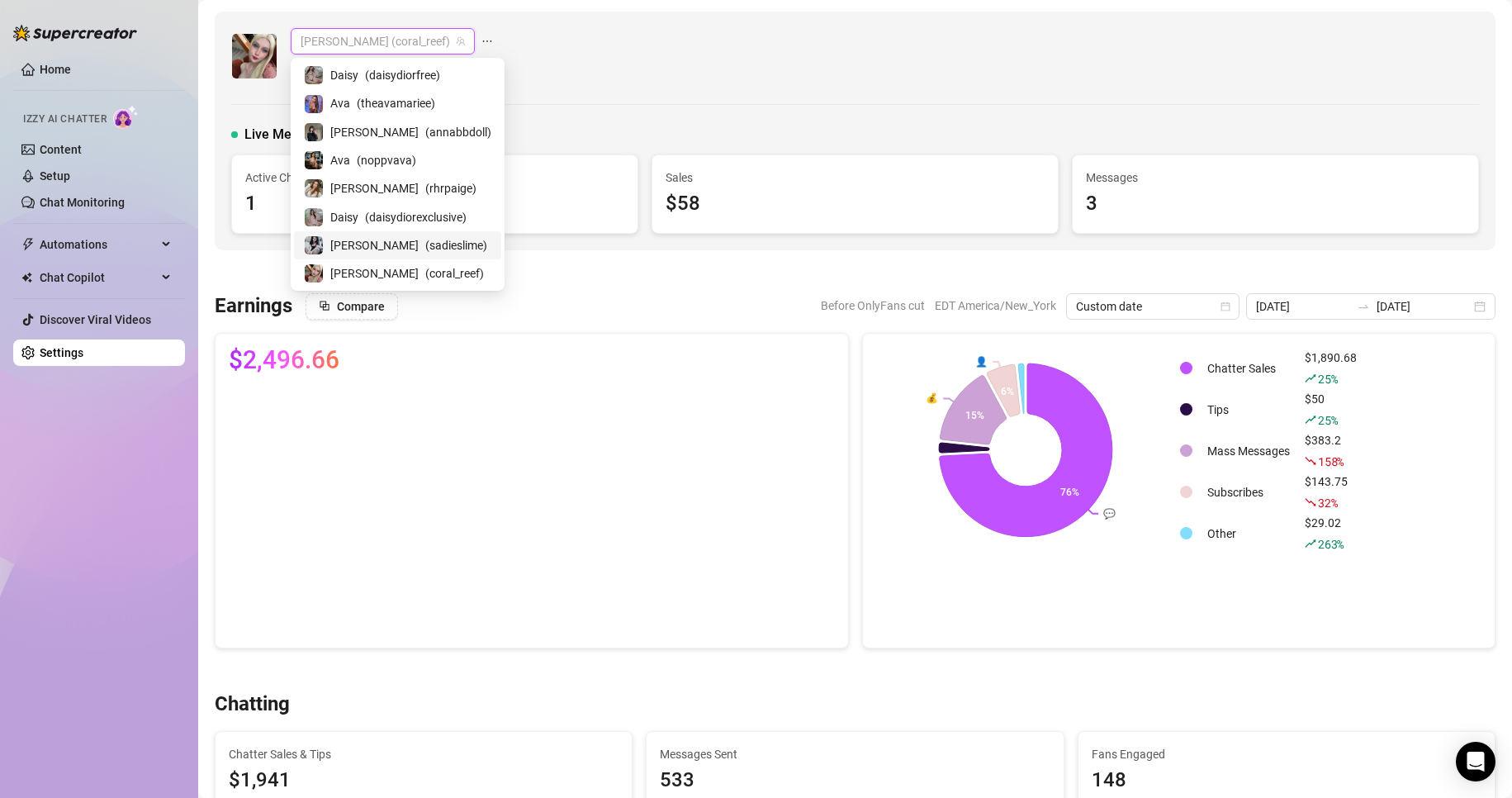
click at [425, 245] on span "( sadieslime )" at bounding box center [456, 245] width 62 height 18
